Goal: Task Accomplishment & Management: Use online tool/utility

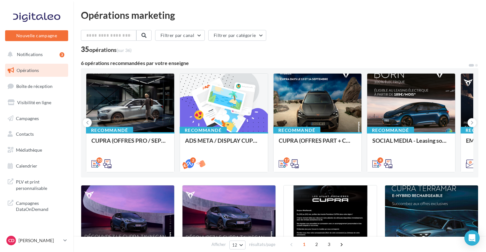
scroll to position [255, 0]
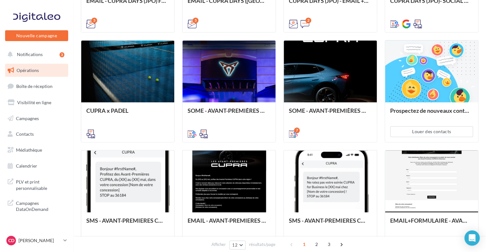
click at [346, 35] on div "EMAIL - CUPRA DAYS (JPO) Fleet Générique Cette opération contient 1 email par m…" at bounding box center [280, 91] width 398 height 323
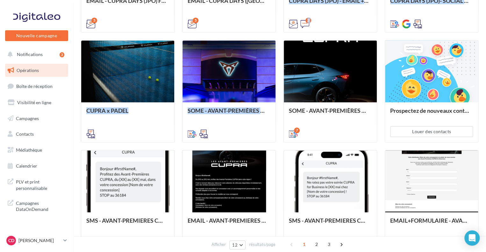
drag, startPoint x: 380, startPoint y: 28, endPoint x: 381, endPoint y: 41, distance: 13.1
click at [380, 45] on div "EMAIL - CUPRA DAYS (JPO) Fleet Générique Cette opération contient 1 email par m…" at bounding box center [280, 91] width 398 height 323
click at [381, 39] on div "EMAIL - CUPRA DAYS (JPO) Fleet Générique Cette opération contient 1 email par m…" at bounding box center [280, 91] width 398 height 323
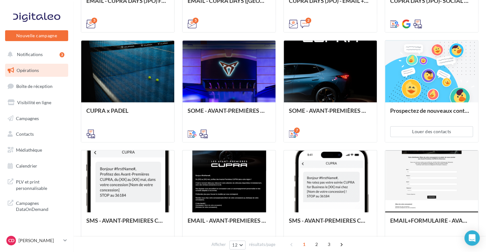
click at [248, 145] on div "EMAIL - CUPRA DAYS (JPO) Fleet Générique Cette opération contient 1 email par m…" at bounding box center [280, 91] width 398 height 323
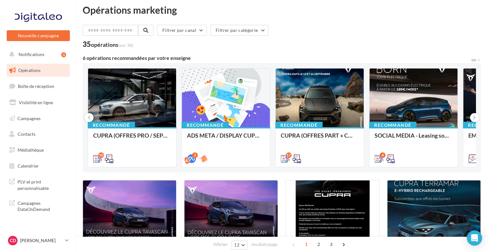
scroll to position [0, 0]
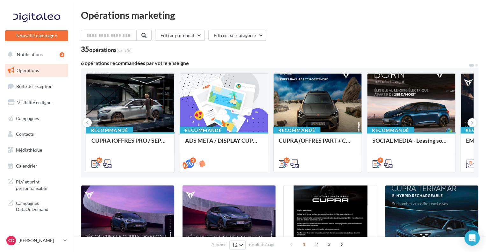
click at [98, 105] on div at bounding box center [130, 103] width 88 height 59
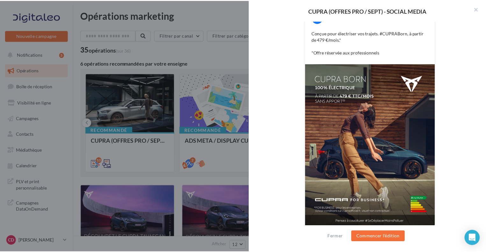
scroll to position [141, 0]
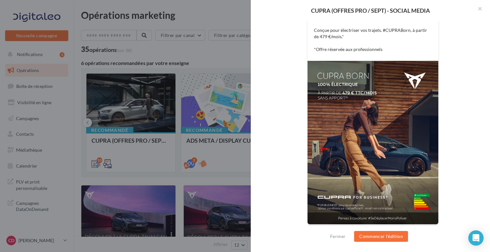
click at [449, 113] on div "FB Ma page Facebook Conçue pour électriser vos trajets. #CUPRABorn, à partir de…" at bounding box center [372, 109] width 203 height 246
